Goal: Check status: Check status

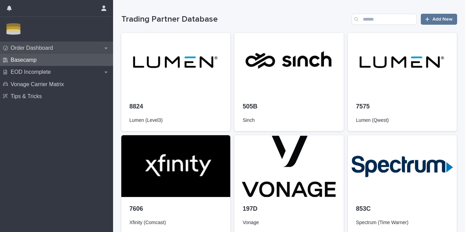
click at [61, 52] on div "Order Dashboard" at bounding box center [56, 48] width 113 height 12
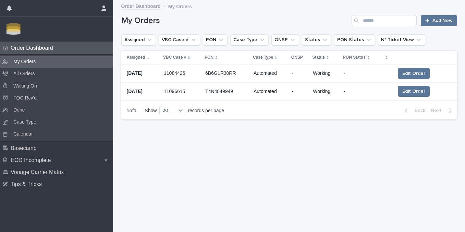
click at [216, 68] on div "6B6G1R30RR 6B6G1R30RR" at bounding box center [226, 73] width 43 height 12
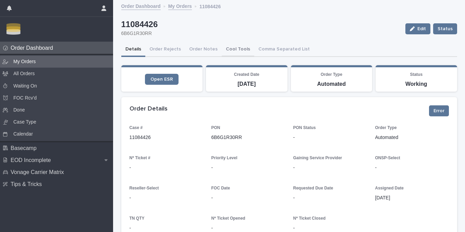
click at [224, 50] on button "Cool Tools" at bounding box center [238, 49] width 33 height 14
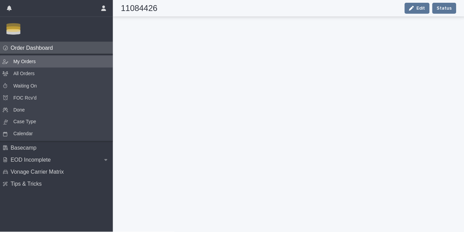
scroll to position [176, 0]
